Goal: Find specific page/section: Find specific page/section

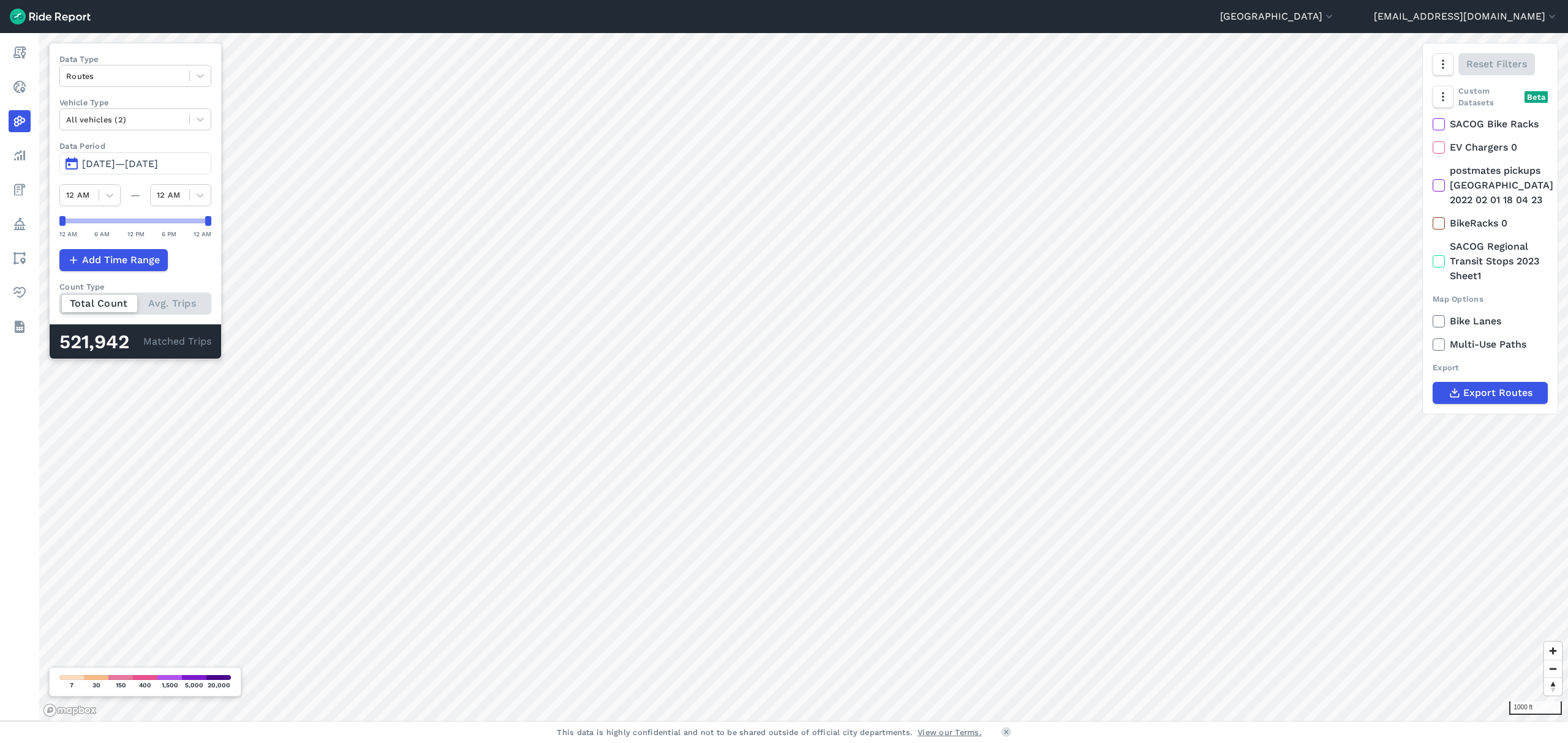
click at [615, 742] on html "[GEOGRAPHIC_DATA] [PERSON_NAME] [GEOGRAPHIC_DATA] [GEOGRAPHIC_DATA] [GEOGRAPHIC…" at bounding box center [784, 372] width 1568 height 743
click at [1054, 10] on div "[GEOGRAPHIC_DATA] [PERSON_NAME] [GEOGRAPHIC_DATA] [GEOGRAPHIC_DATA] [GEOGRAPHIC…" at bounding box center [784, 372] width 1568 height 743
click at [1335, 21] on button "[GEOGRAPHIC_DATA]" at bounding box center [1277, 16] width 115 height 15
click at [1304, 130] on link "[GEOGRAPHIC_DATA]" at bounding box center [1262, 133] width 132 height 19
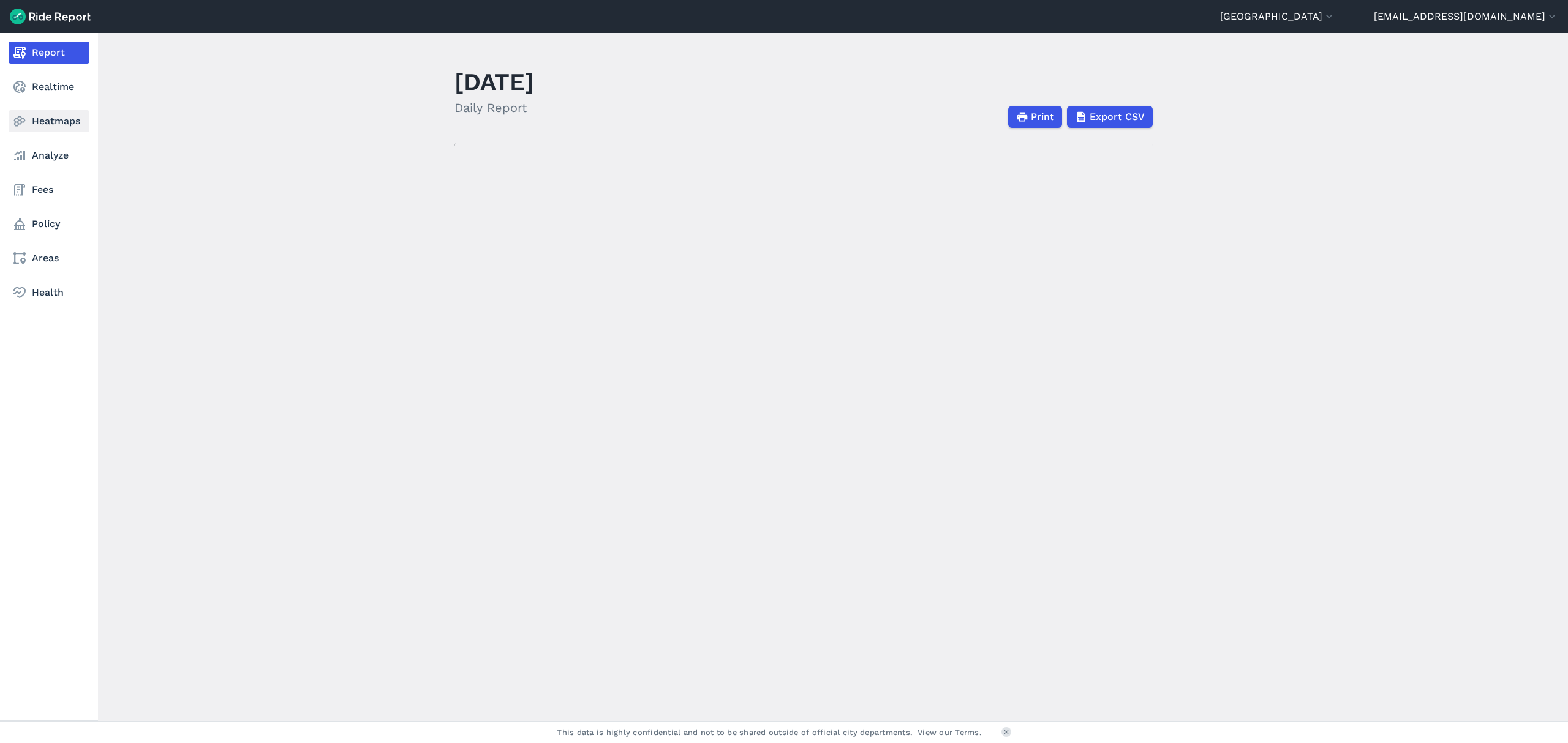
click at [55, 126] on link "Heatmaps" at bounding box center [49, 121] width 81 height 22
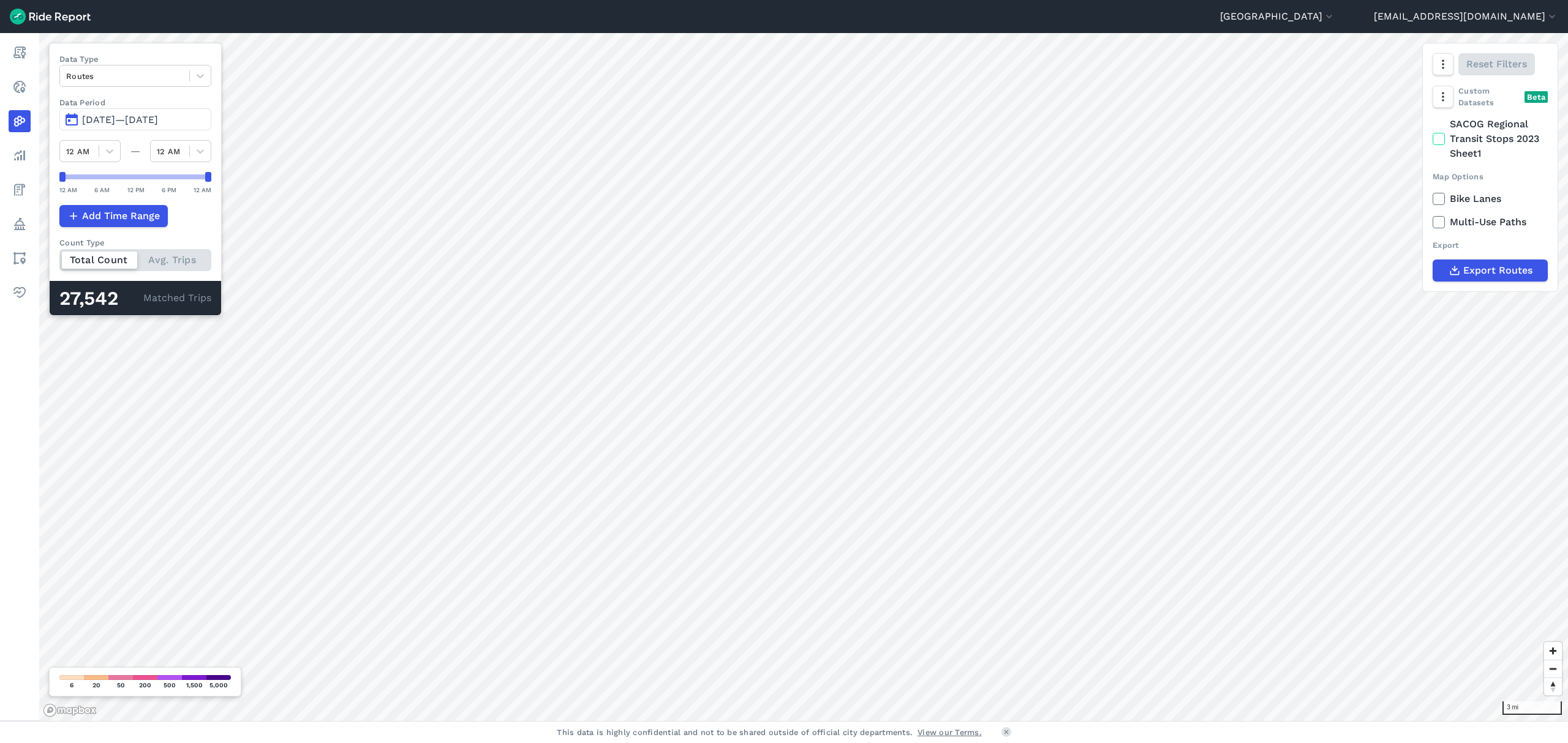
click at [158, 123] on span "[DATE]—[DATE]" at bounding box center [120, 119] width 76 height 11
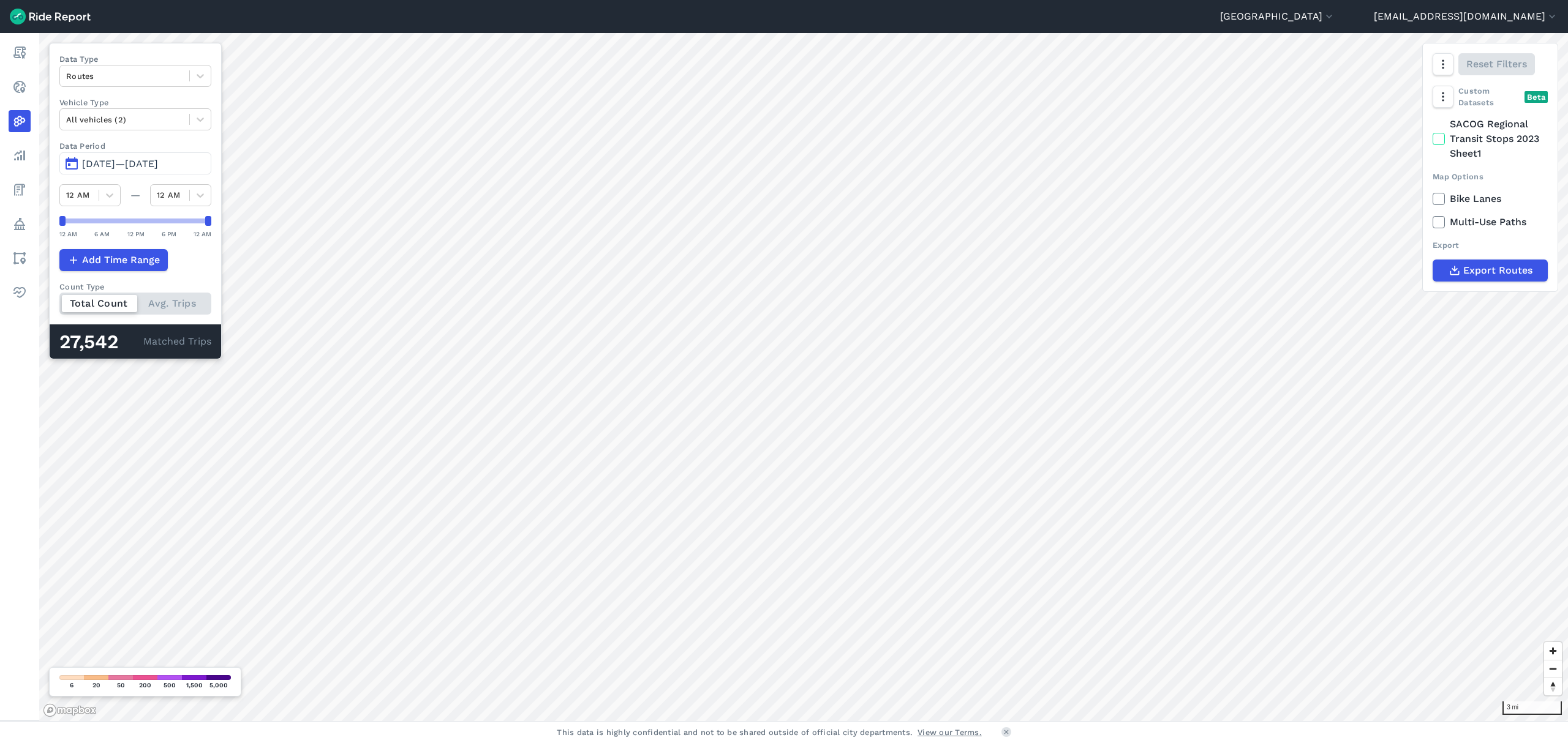
drag, startPoint x: 199, startPoint y: 264, endPoint x: 160, endPoint y: 216, distance: 61.8
click at [199, 263] on div "Add Time Range" at bounding box center [135, 259] width 152 height 22
click at [93, 159] on span "[DATE]—[DATE]" at bounding box center [120, 164] width 76 height 11
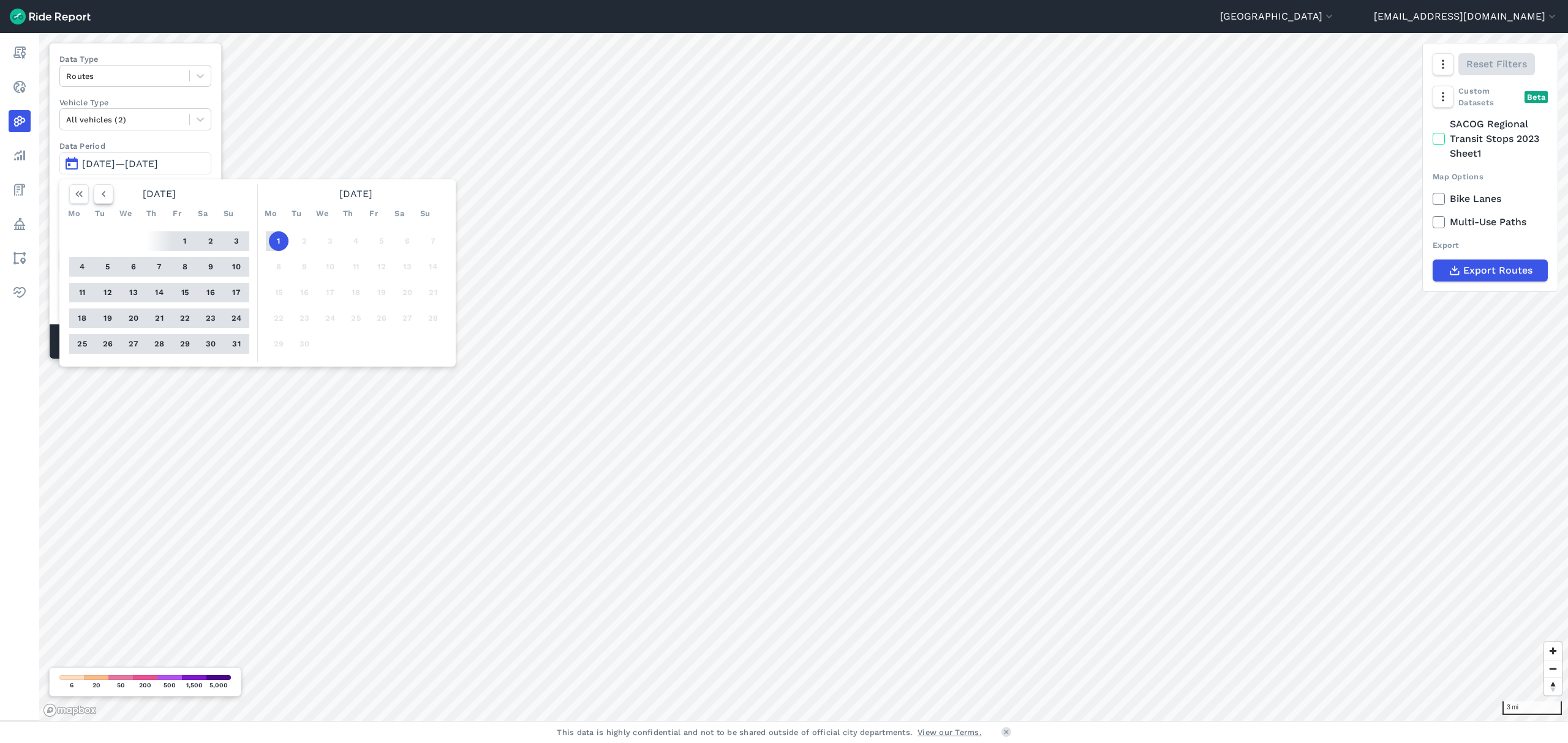
click at [103, 196] on use "button" at bounding box center [103, 194] width 4 height 6
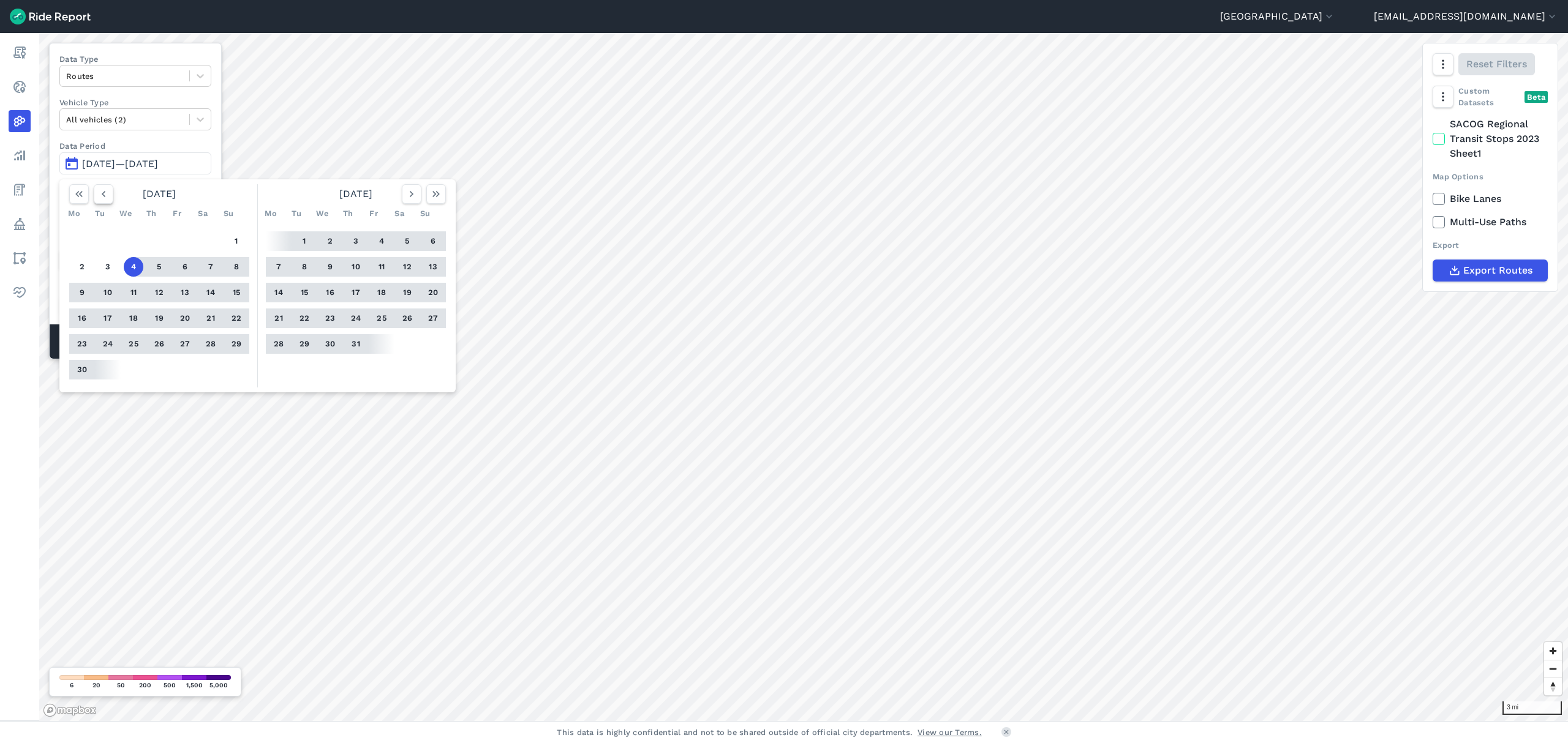
click at [103, 196] on use "button" at bounding box center [103, 194] width 4 height 6
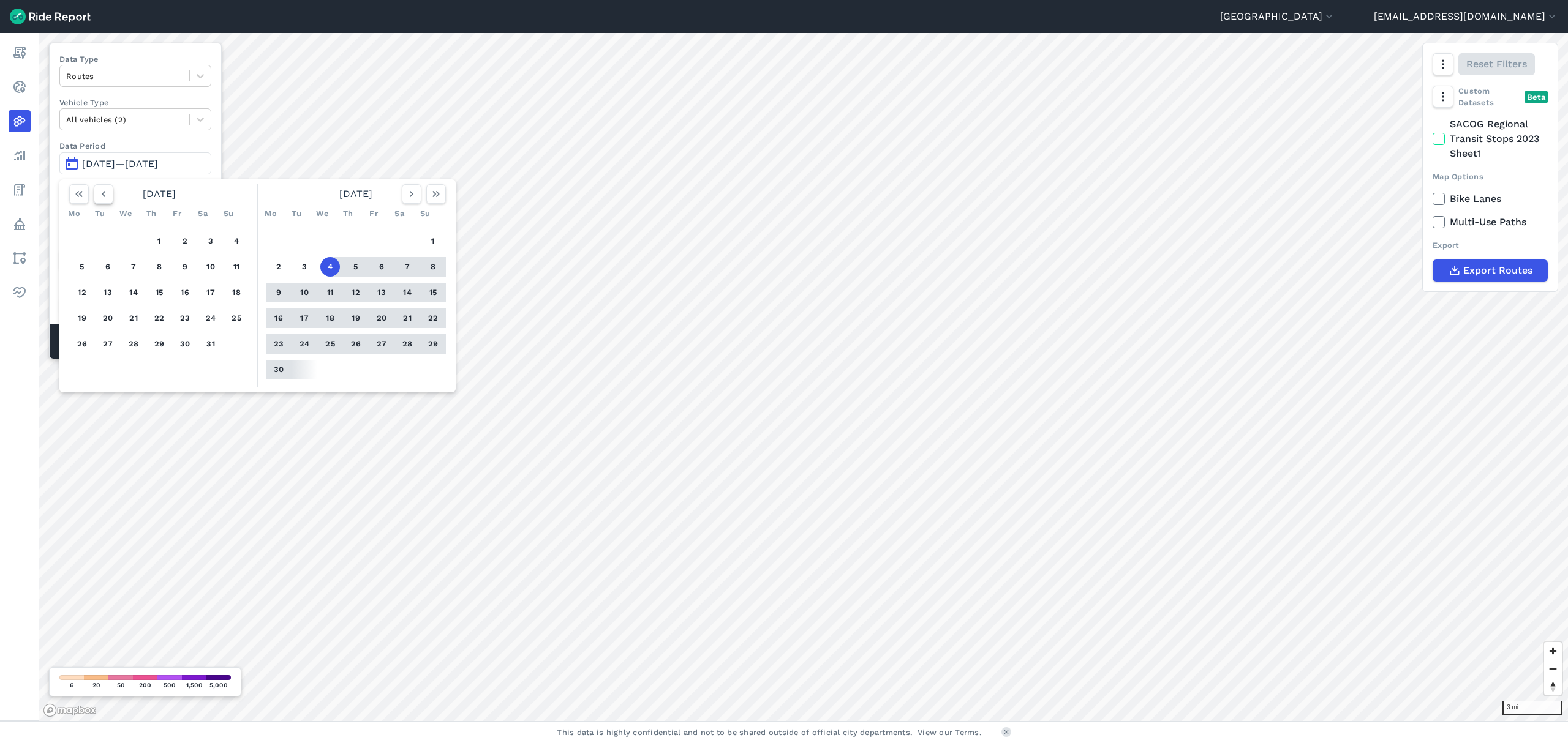
click at [103, 196] on use "button" at bounding box center [103, 194] width 4 height 6
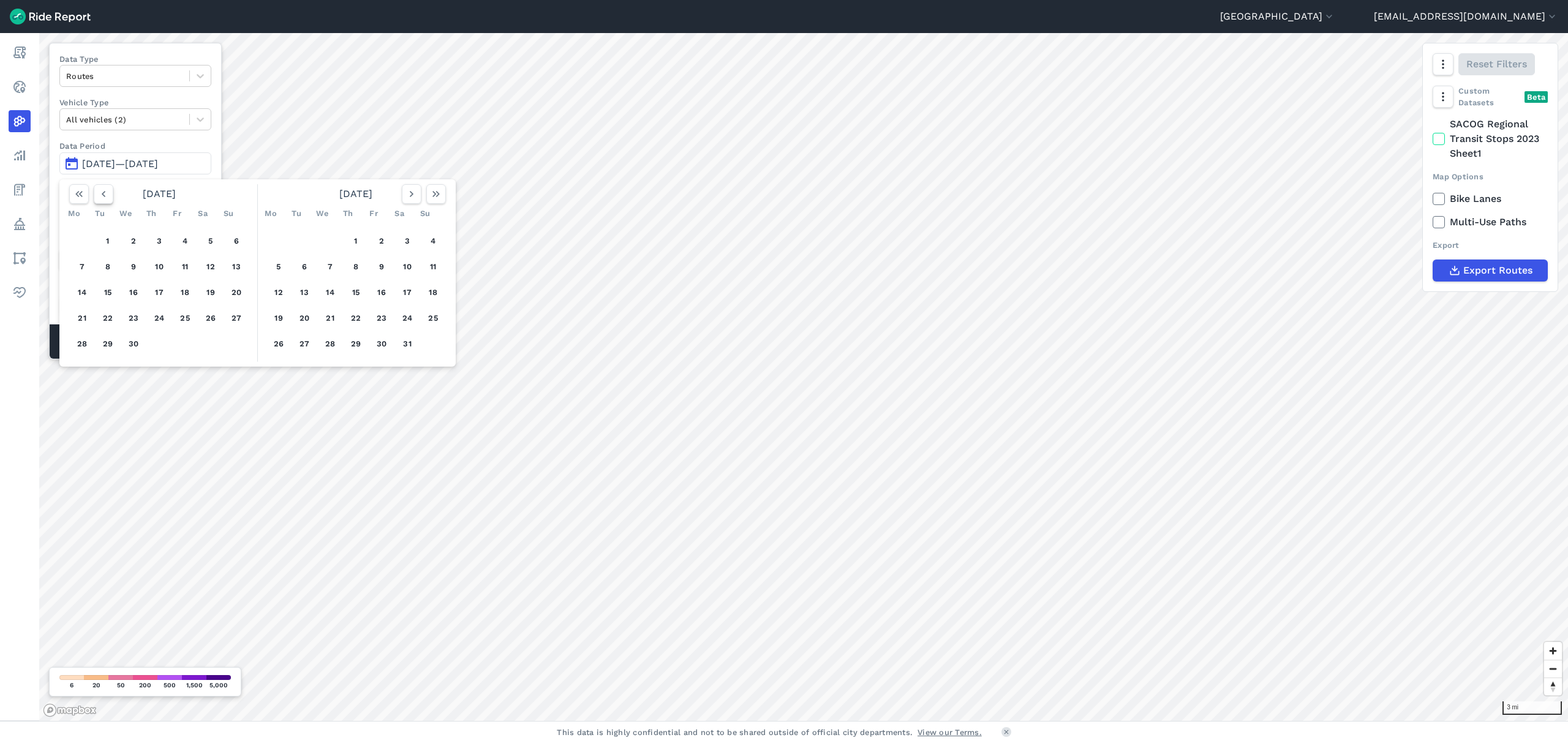
click at [103, 196] on use "button" at bounding box center [103, 194] width 4 height 6
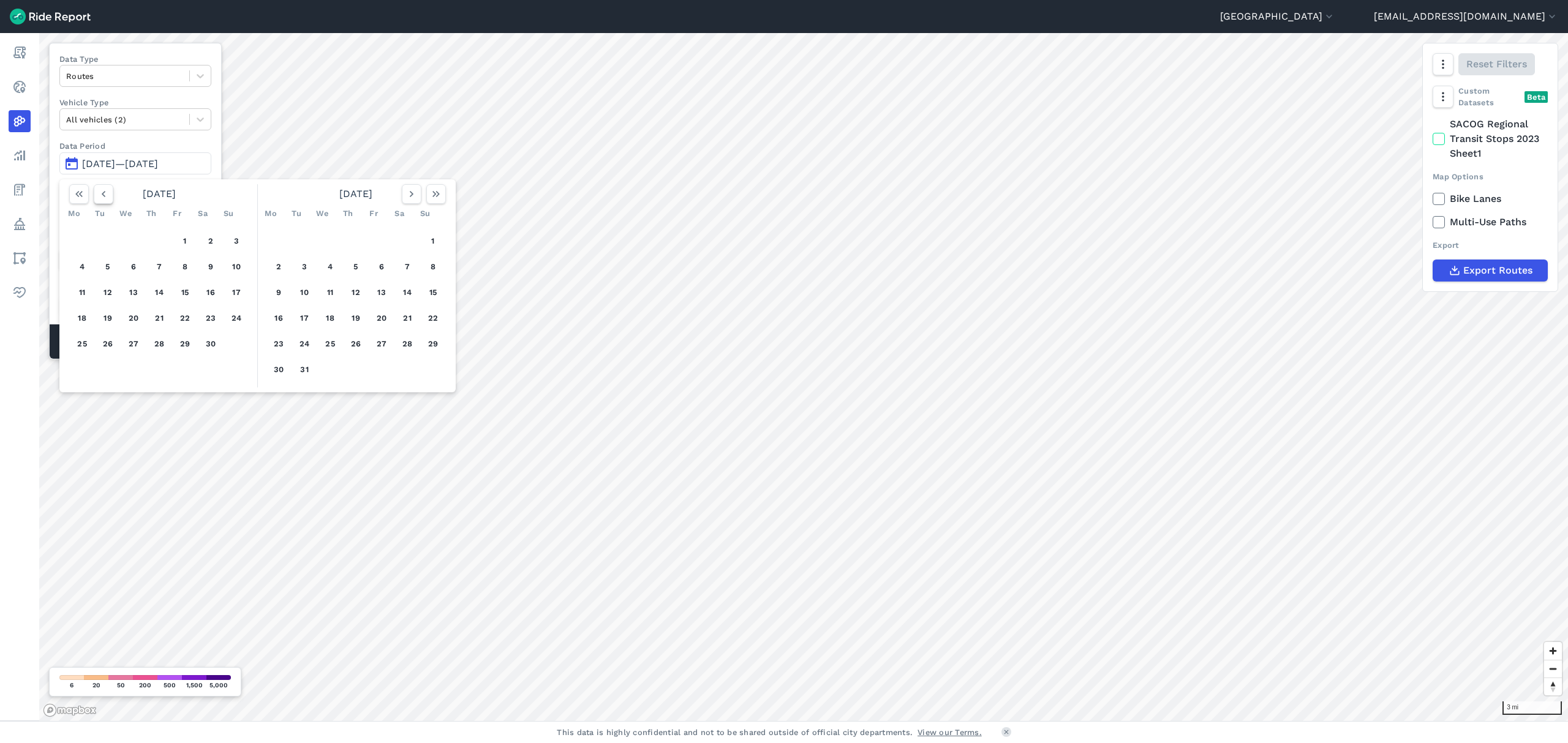
click at [103, 196] on use "button" at bounding box center [103, 194] width 4 height 6
click at [164, 243] on button "1" at bounding box center [159, 241] width 19 height 19
click at [434, 193] on icon "button" at bounding box center [435, 193] width 12 height 12
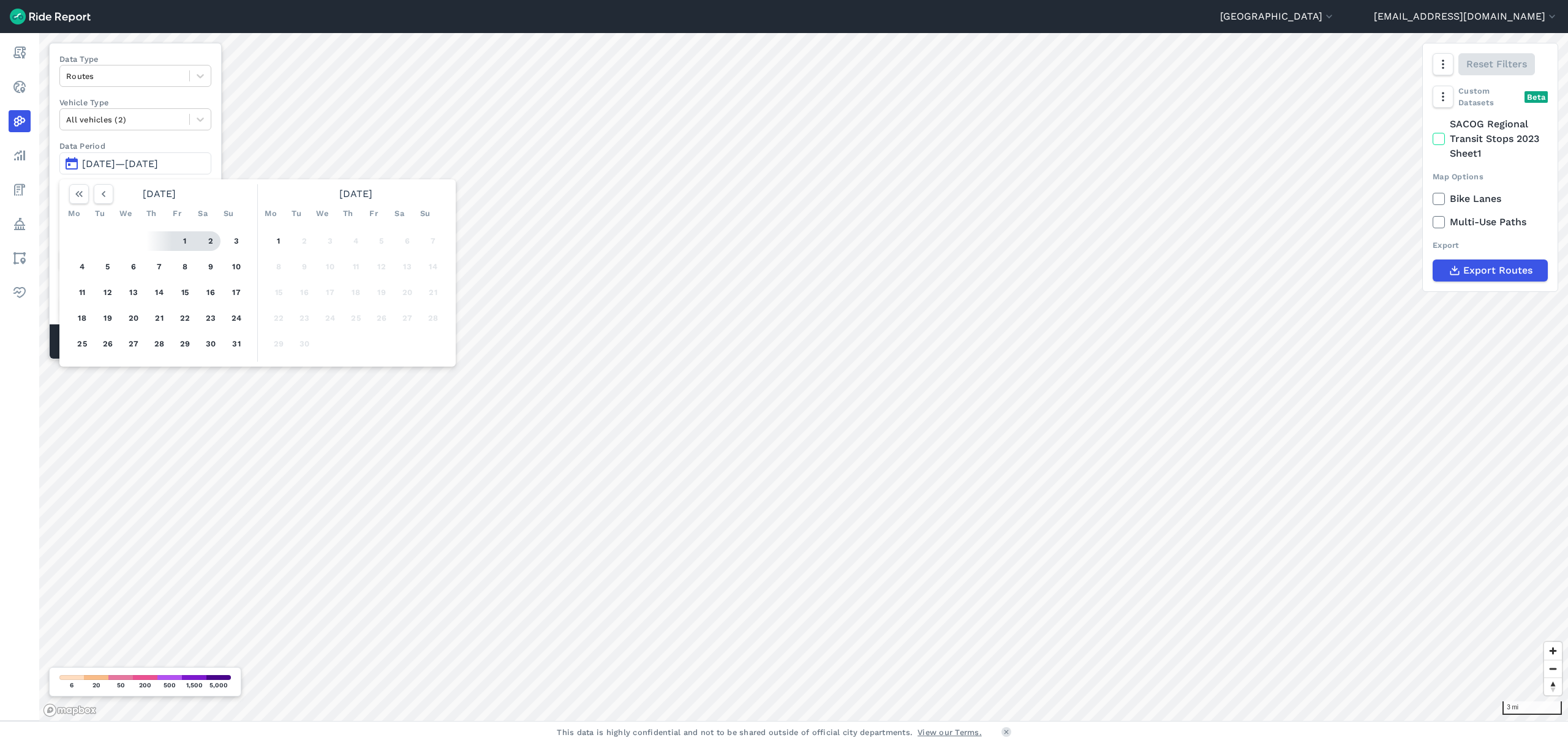
click at [193, 236] on button "1" at bounding box center [185, 241] width 19 height 19
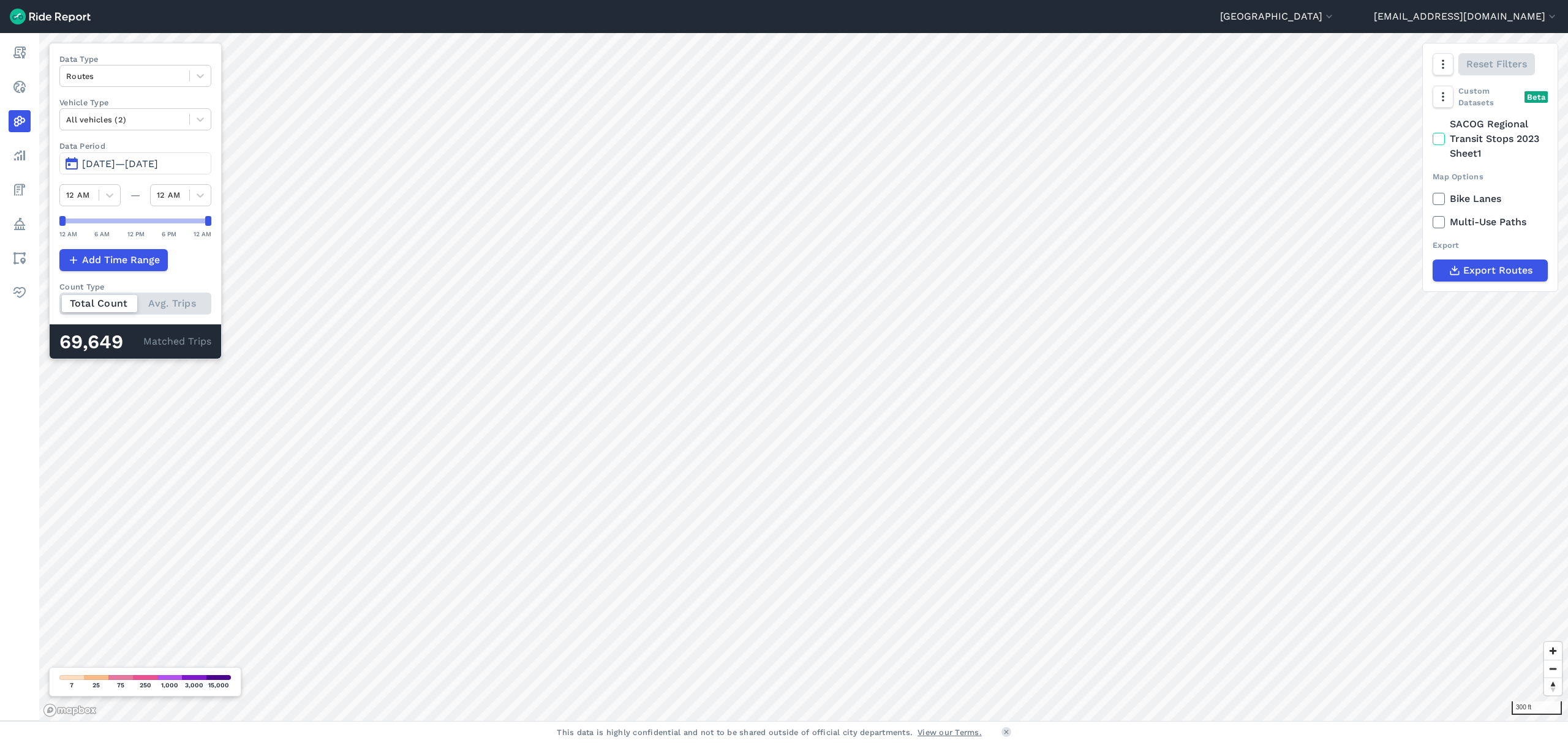
click at [797, 5] on div "[GEOGRAPHIC_DATA] [PERSON_NAME] [GEOGRAPHIC_DATA] [GEOGRAPHIC_DATA] [GEOGRAPHIC…" at bounding box center [784, 372] width 1568 height 743
